Goal: Information Seeking & Learning: Get advice/opinions

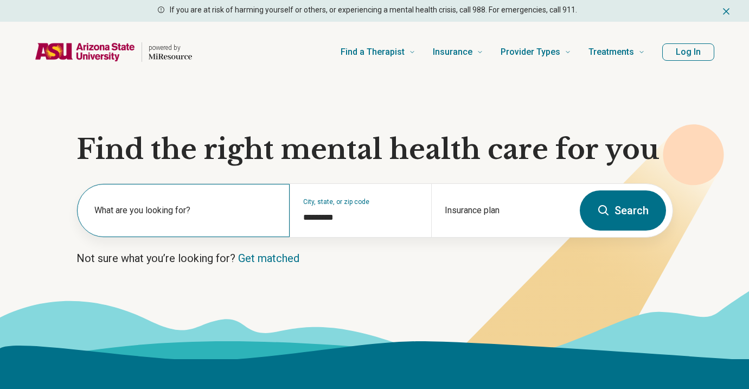
type input "*********"
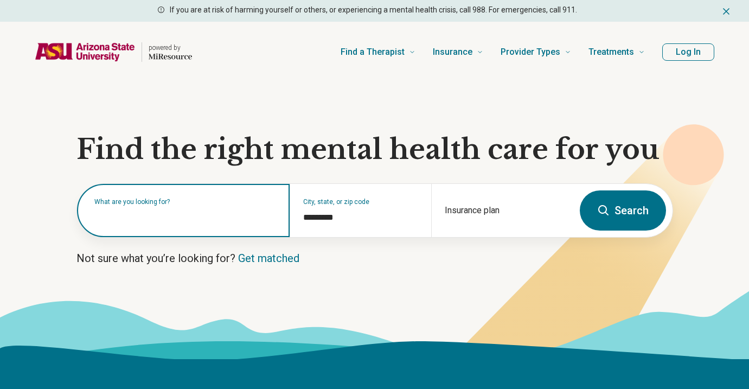
click at [233, 219] on input "text" at bounding box center [185, 215] width 182 height 13
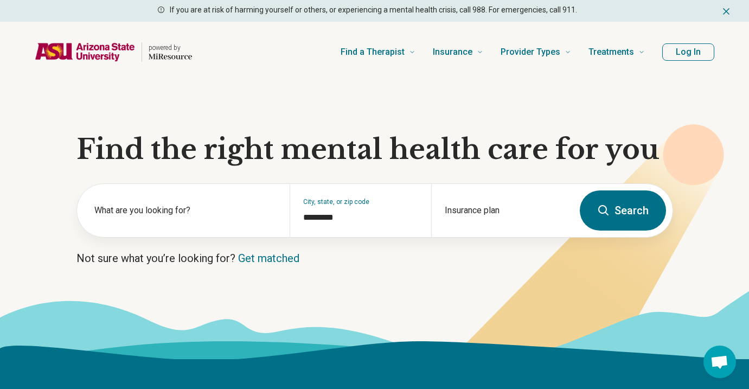
click at [369, 252] on p "Not sure what you’re looking for? Get matched" at bounding box center [375, 258] width 597 height 15
click at [163, 205] on label "What are you looking for?" at bounding box center [185, 210] width 182 height 13
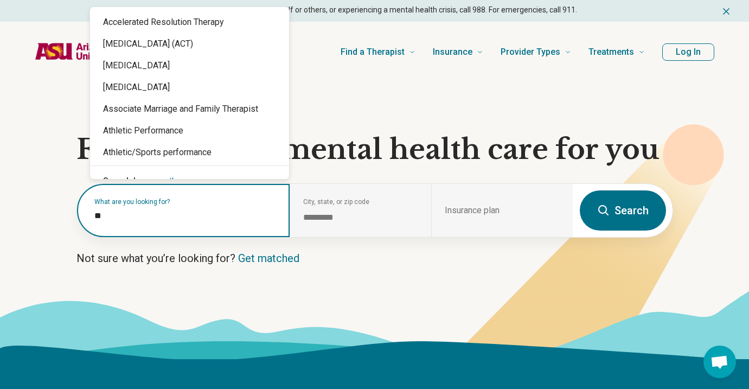
type input "*"
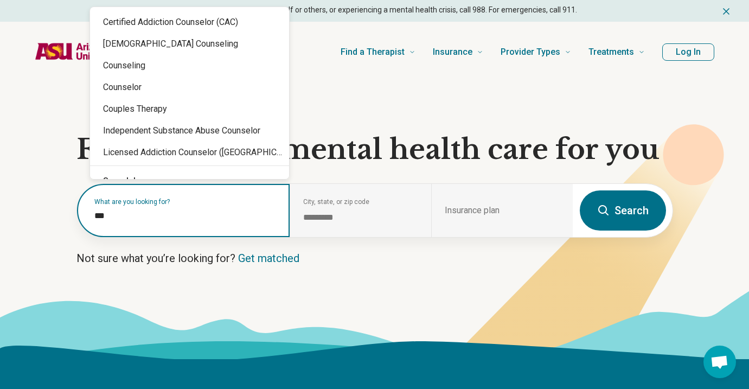
type input "****"
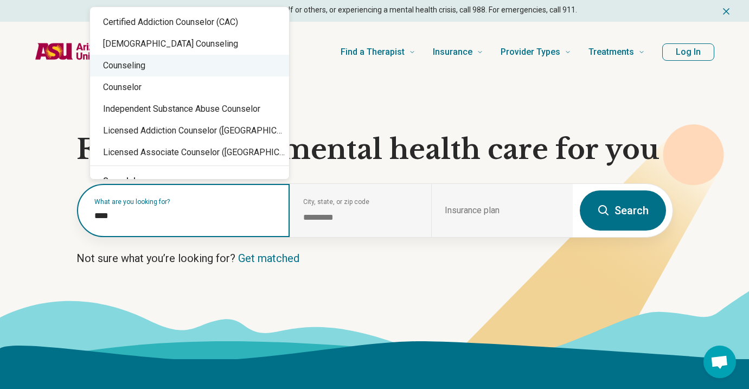
click at [188, 74] on div "Counseling" at bounding box center [189, 66] width 199 height 22
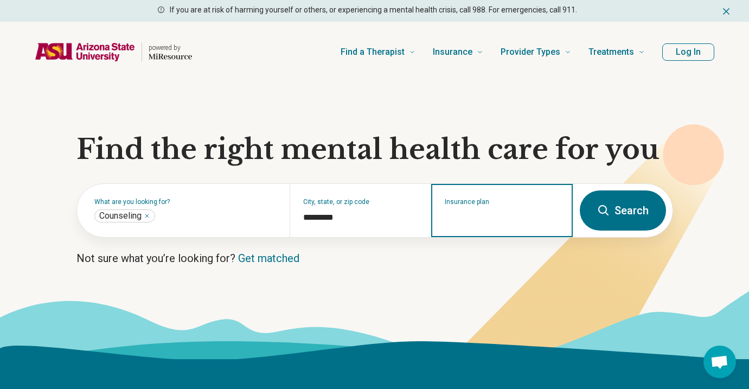
click at [498, 219] on input "Insurance plan" at bounding box center [502, 217] width 115 height 13
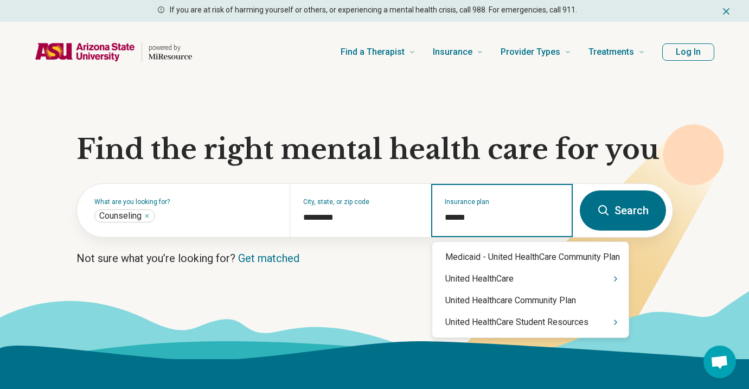
type input "******"
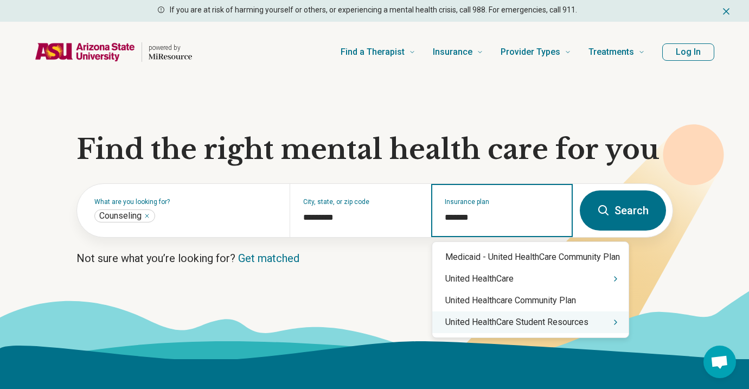
click at [589, 326] on div "United HealthCare Student Resources" at bounding box center [530, 322] width 196 height 22
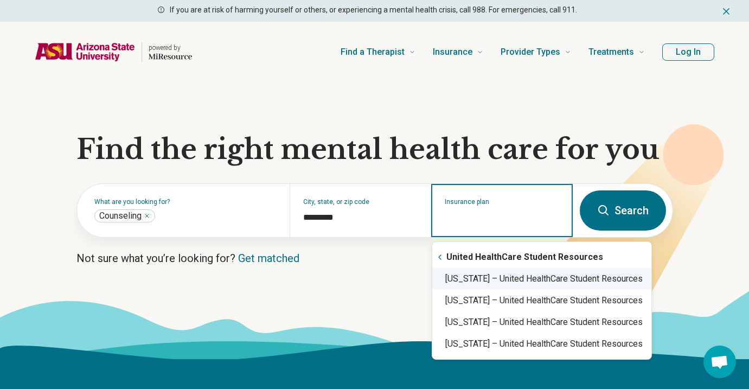
click at [562, 285] on div "[US_STATE] – United HealthCare Student Resources" at bounding box center [541, 279] width 219 height 22
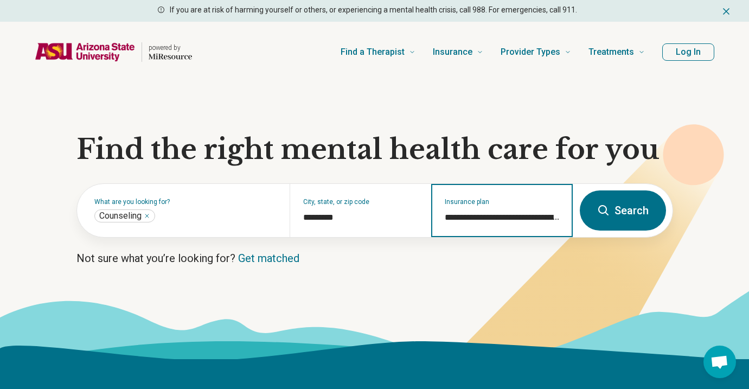
type input "**********"
click at [640, 205] on button "Search" at bounding box center [623, 210] width 86 height 40
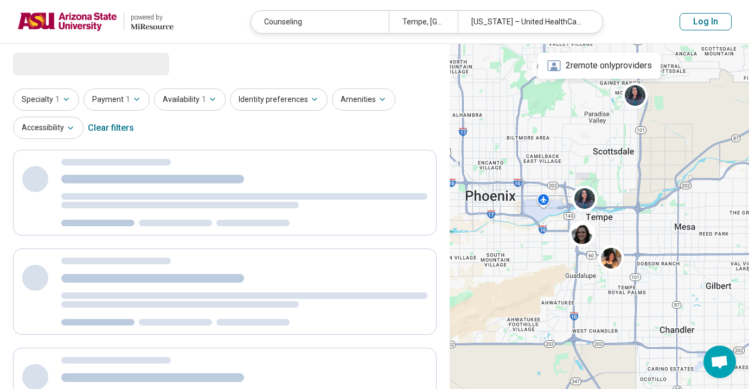
select select "***"
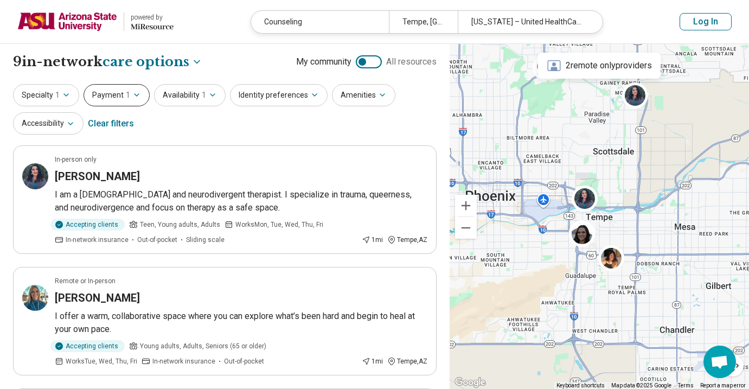
click at [119, 93] on button "Payment 1" at bounding box center [117, 95] width 66 height 22
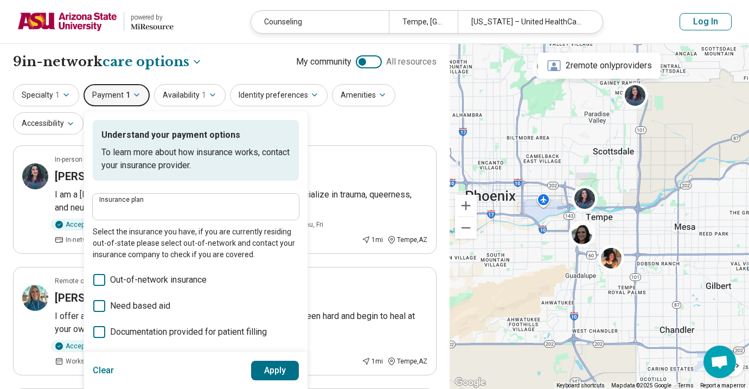
type input "**********"
click at [66, 93] on icon "button" at bounding box center [66, 95] width 9 height 9
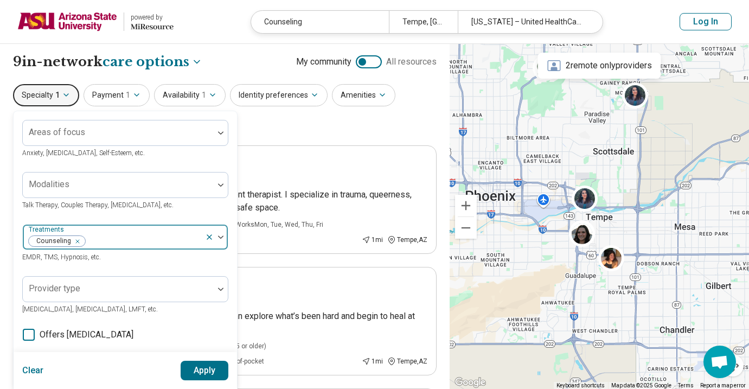
click at [82, 240] on button "button" at bounding box center [79, 241] width 11 height 10
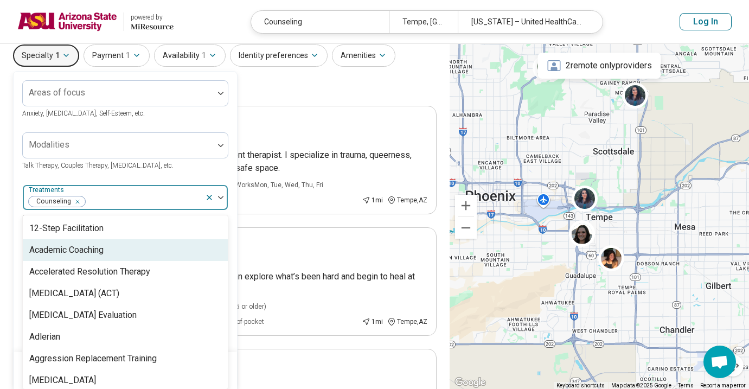
scroll to position [44, 0]
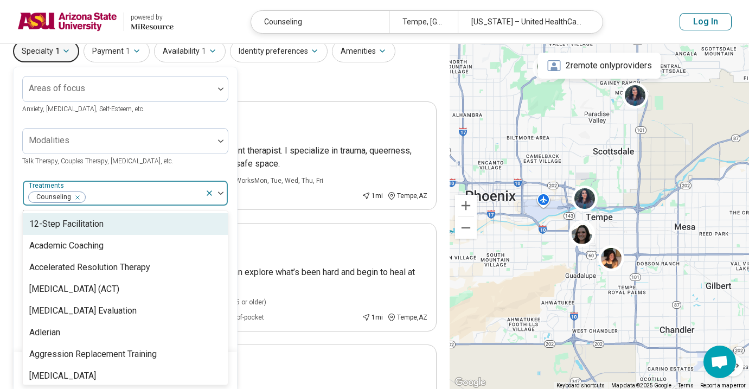
click at [75, 198] on icon "Remove [object Object]" at bounding box center [75, 198] width 8 height 8
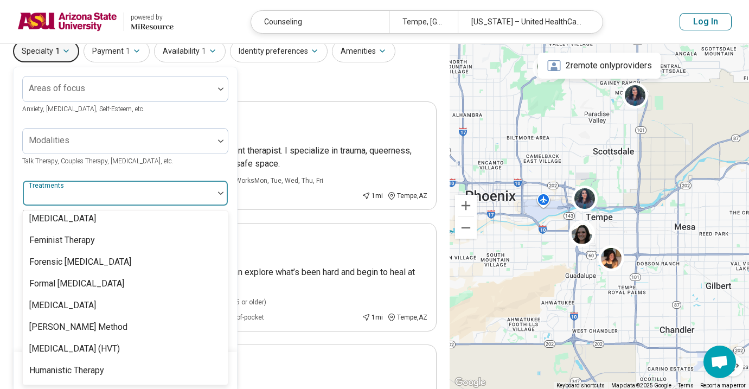
scroll to position [619, 0]
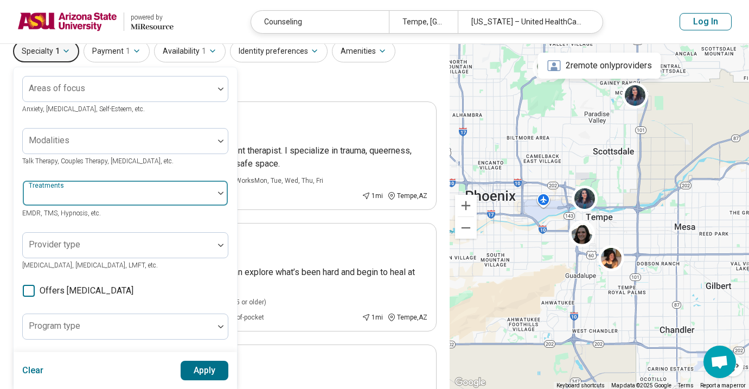
click at [219, 194] on img at bounding box center [220, 193] width 5 height 3
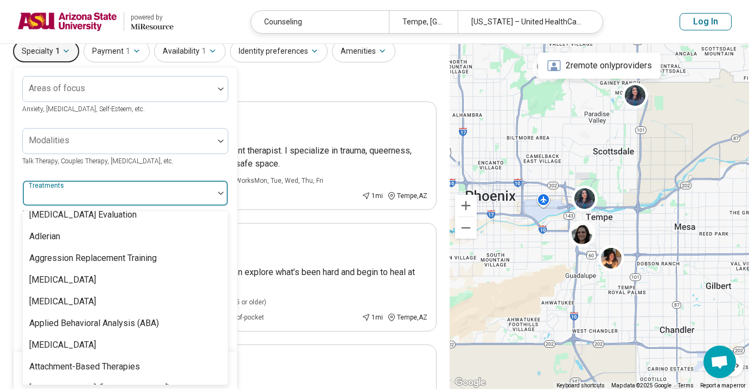
scroll to position [0, 0]
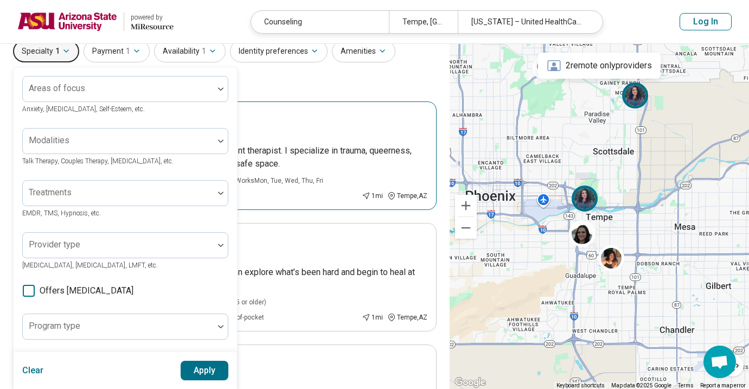
click at [272, 150] on p "I am a [DEMOGRAPHIC_DATA] and neurodivergent therapist. I specialize in trauma,…" at bounding box center [241, 157] width 373 height 26
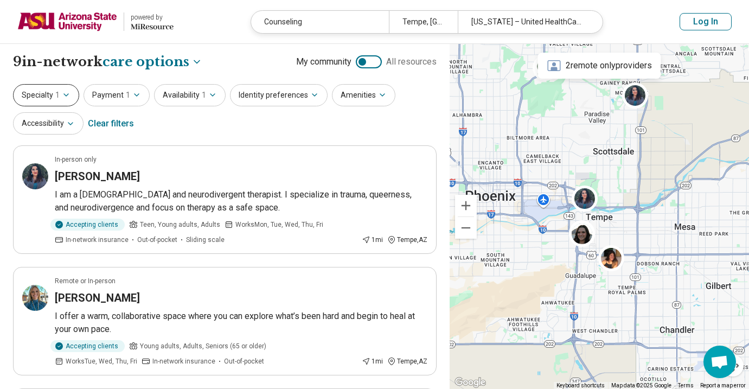
click at [66, 99] on button "Specialty 1" at bounding box center [46, 95] width 66 height 22
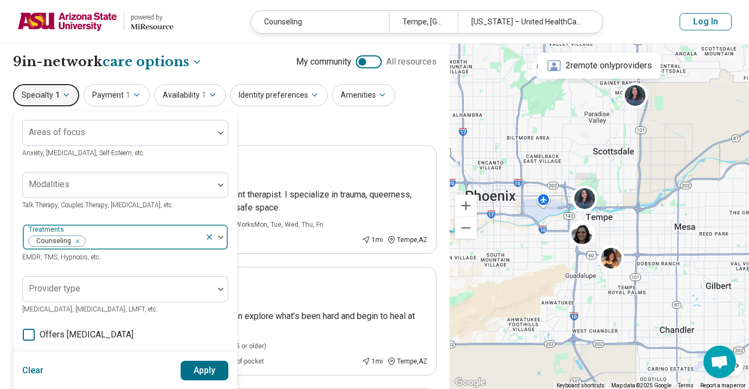
click at [209, 237] on icon at bounding box center [209, 237] width 4 height 4
click at [209, 372] on button "Apply" at bounding box center [205, 371] width 48 height 20
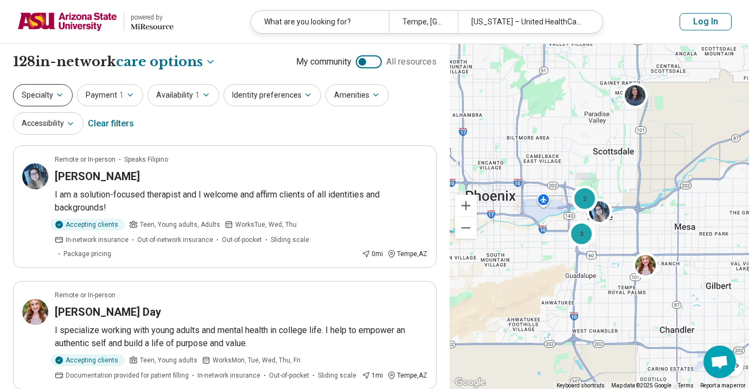
click at [62, 94] on icon "button" at bounding box center [59, 95] width 9 height 9
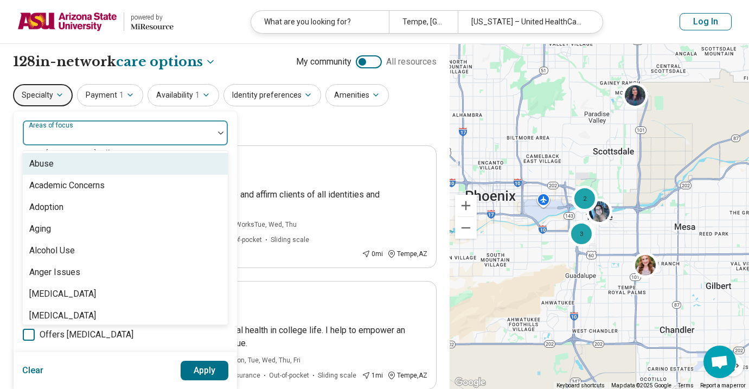
click at [166, 145] on div "Areas of focus" at bounding box center [125, 133] width 206 height 26
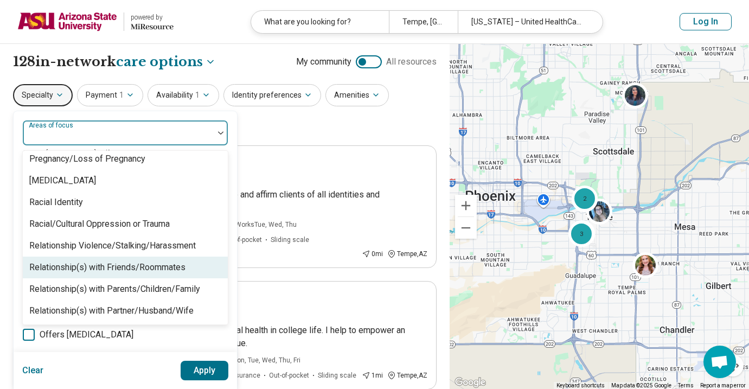
scroll to position [1630, 0]
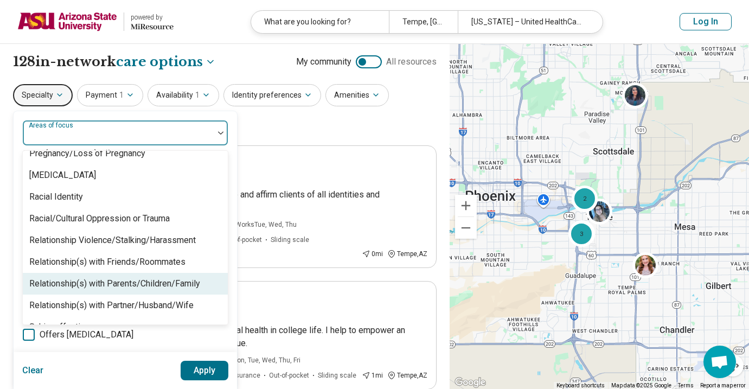
click at [149, 284] on div "Relationship(s) with Parents/Children/Family" at bounding box center [114, 283] width 171 height 13
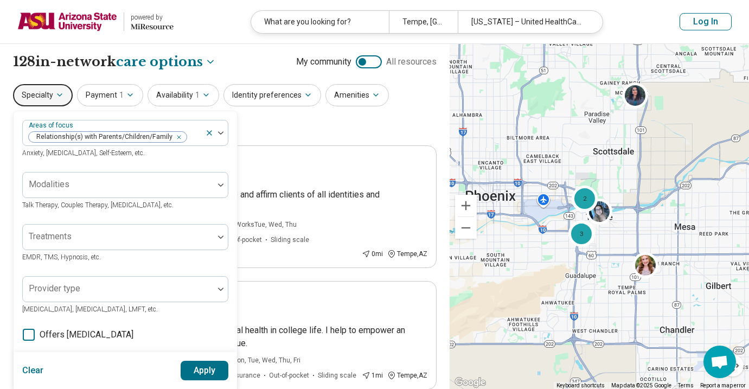
click at [215, 373] on button "Apply" at bounding box center [205, 371] width 48 height 20
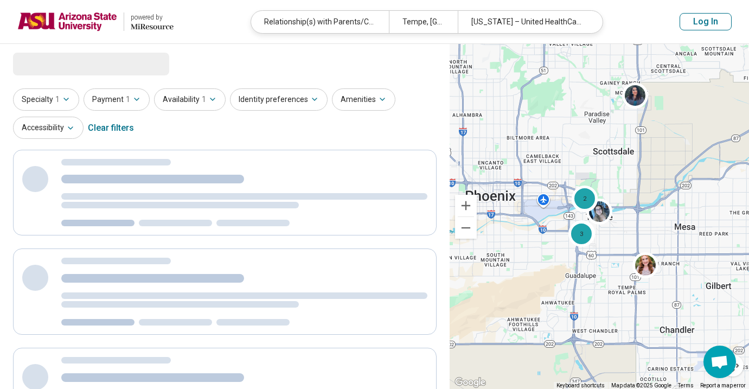
select select "***"
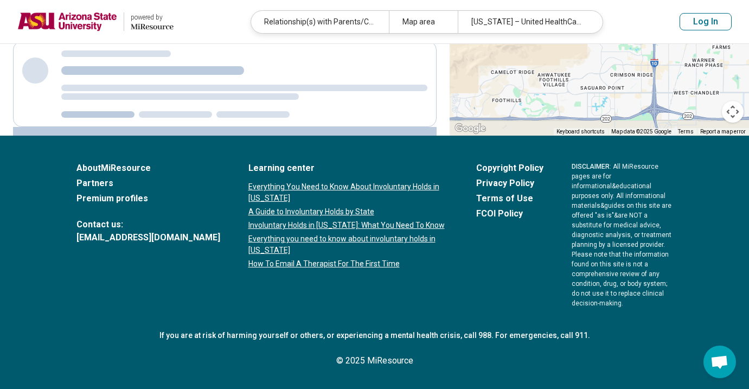
scroll to position [494, 0]
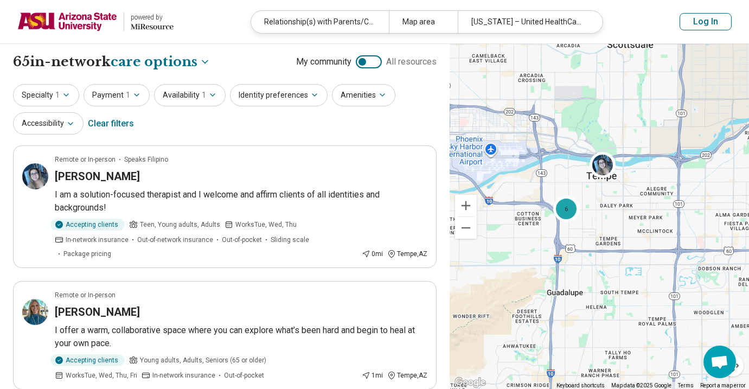
drag, startPoint x: 632, startPoint y: 222, endPoint x: 508, endPoint y: 285, distance: 138.8
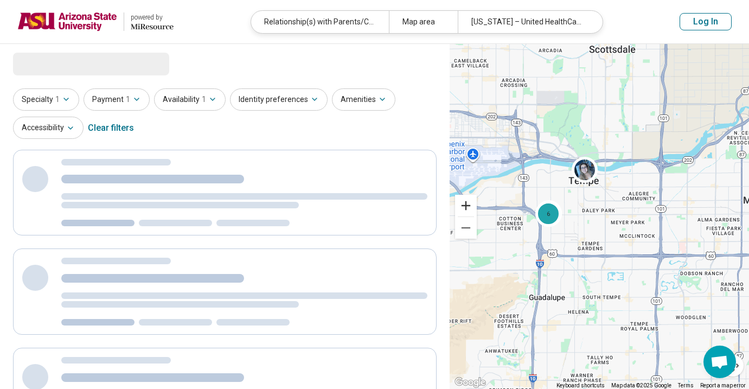
click at [472, 203] on button "Zoom in" at bounding box center [466, 206] width 22 height 22
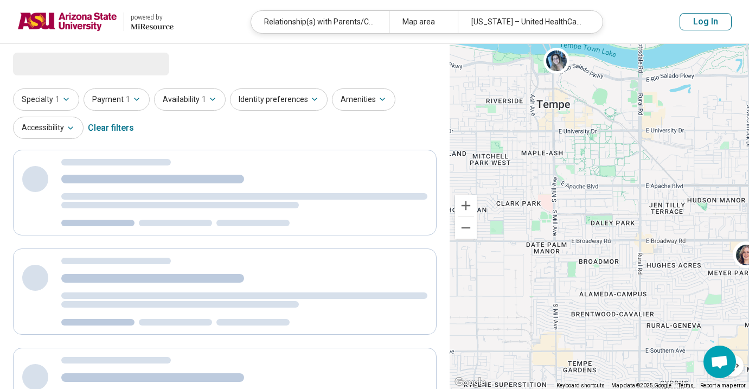
drag, startPoint x: 580, startPoint y: 195, endPoint x: 593, endPoint y: 239, distance: 45.7
click at [593, 239] on div "2 2" at bounding box center [600, 217] width 300 height 346
click at [468, 227] on button "Zoom out" at bounding box center [466, 228] width 22 height 22
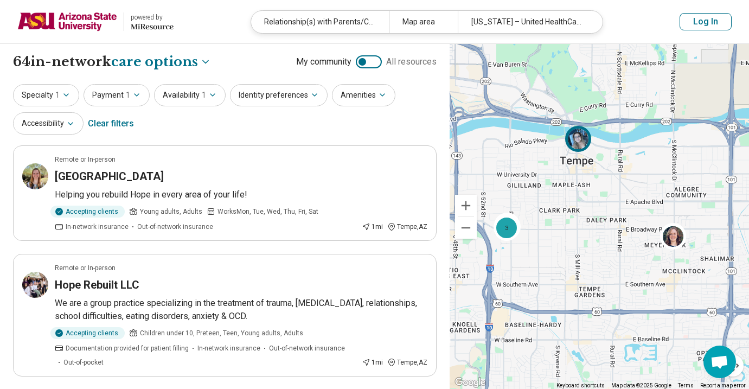
click at [576, 146] on img at bounding box center [578, 139] width 26 height 26
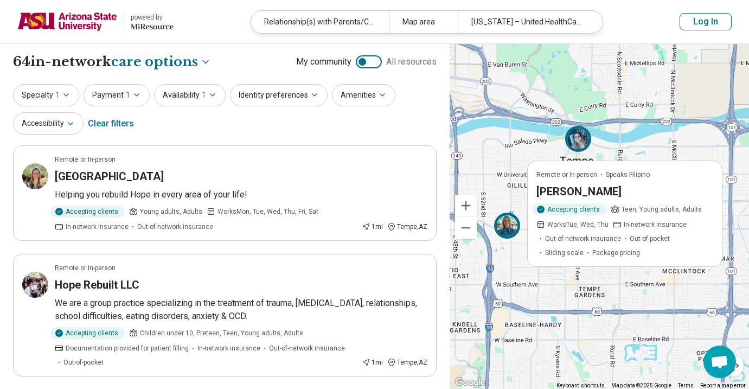
click at [505, 230] on img at bounding box center [507, 226] width 26 height 26
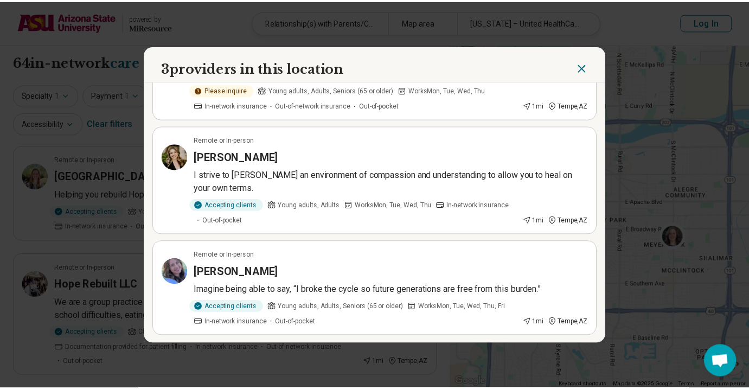
scroll to position [80, 0]
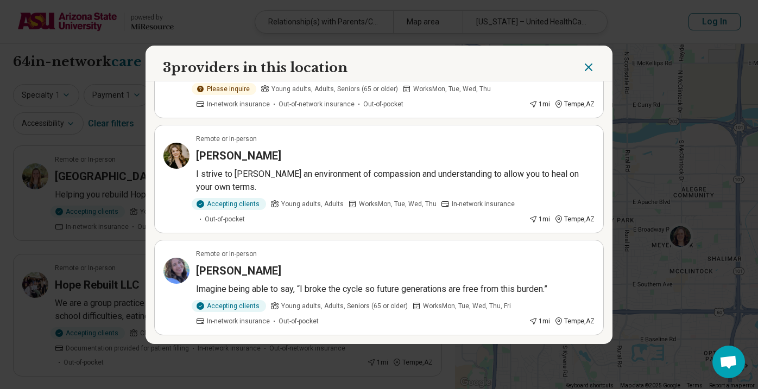
click at [591, 70] on icon "Close" at bounding box center [588, 67] width 7 height 7
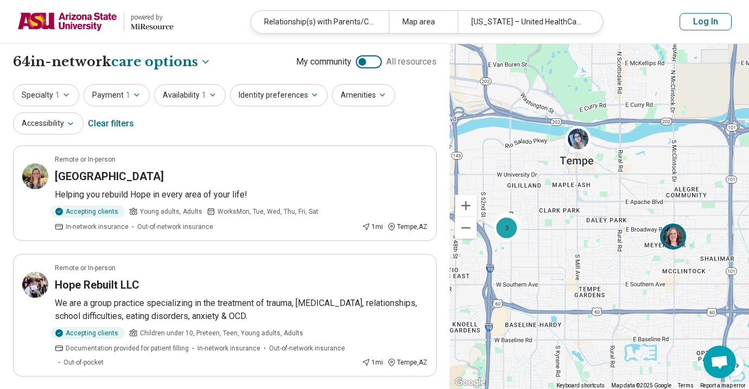
click at [677, 237] on img at bounding box center [673, 236] width 26 height 26
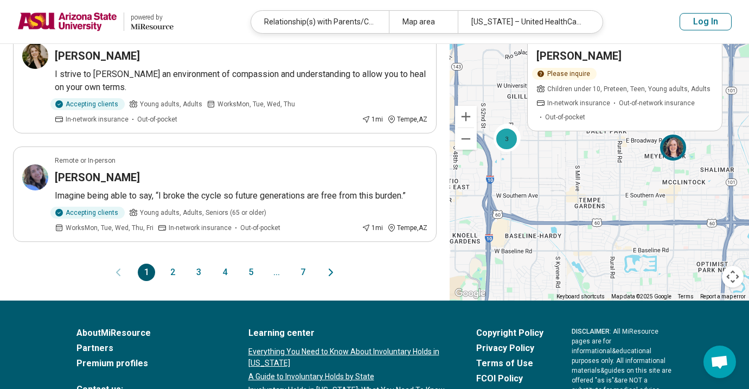
scroll to position [1121, 0]
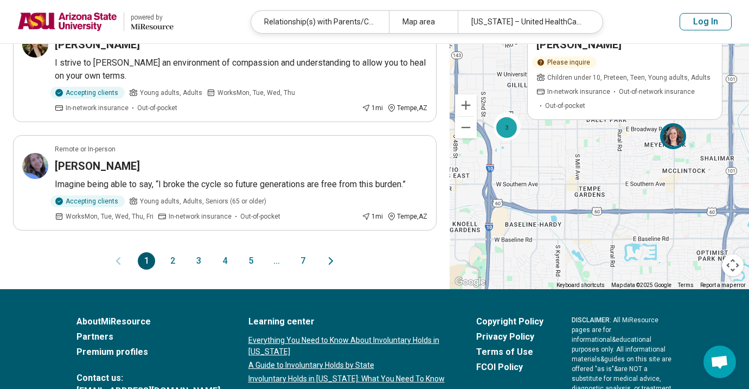
click at [174, 261] on button "2" at bounding box center [172, 260] width 17 height 17
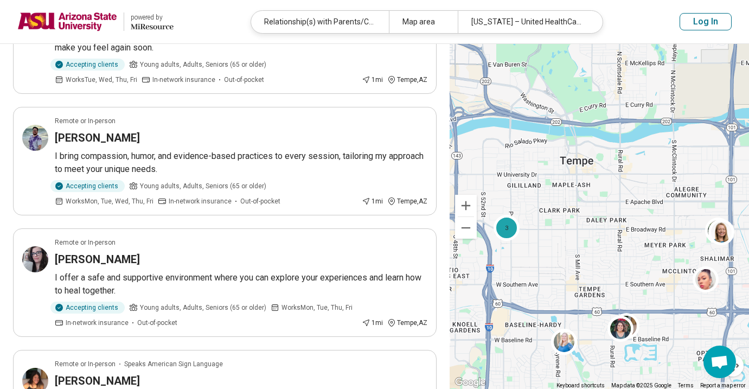
scroll to position [162, 0]
